Goal: Transaction & Acquisition: Purchase product/service

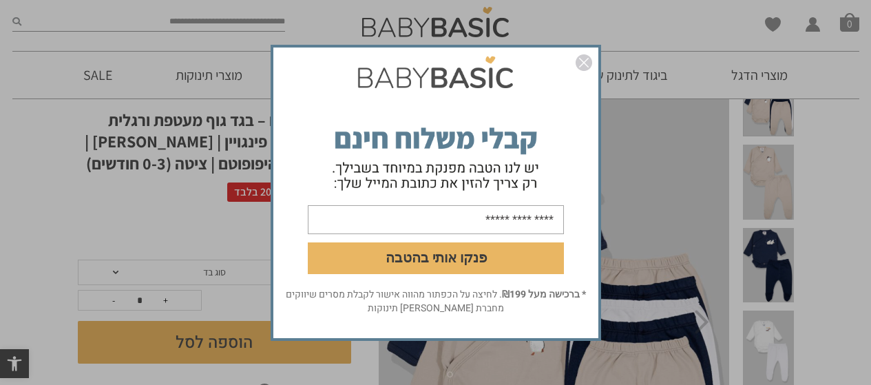
click at [583, 63] on img "סגור" at bounding box center [584, 62] width 17 height 17
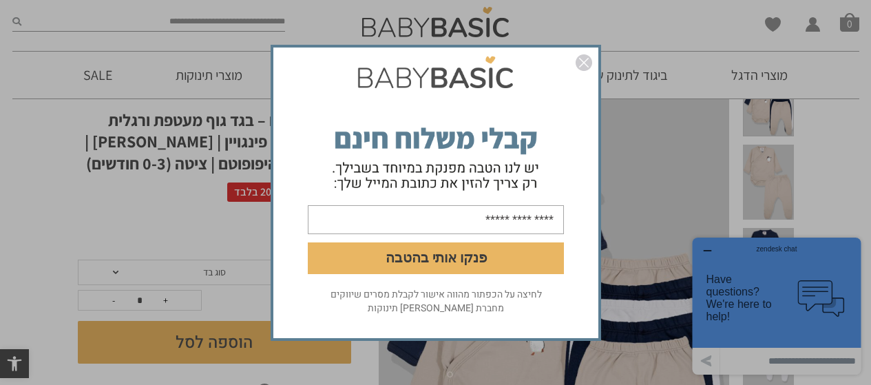
click at [588, 58] on img "סגור" at bounding box center [584, 62] width 17 height 17
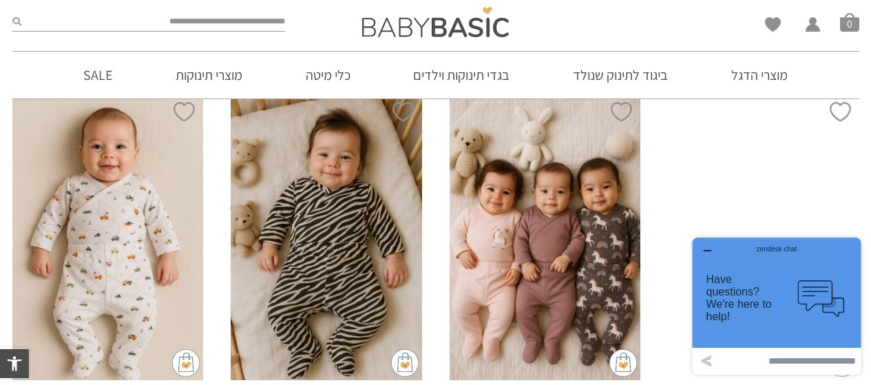
scroll to position [1106, 0]
